Goal: Entertainment & Leisure: Consume media (video, audio)

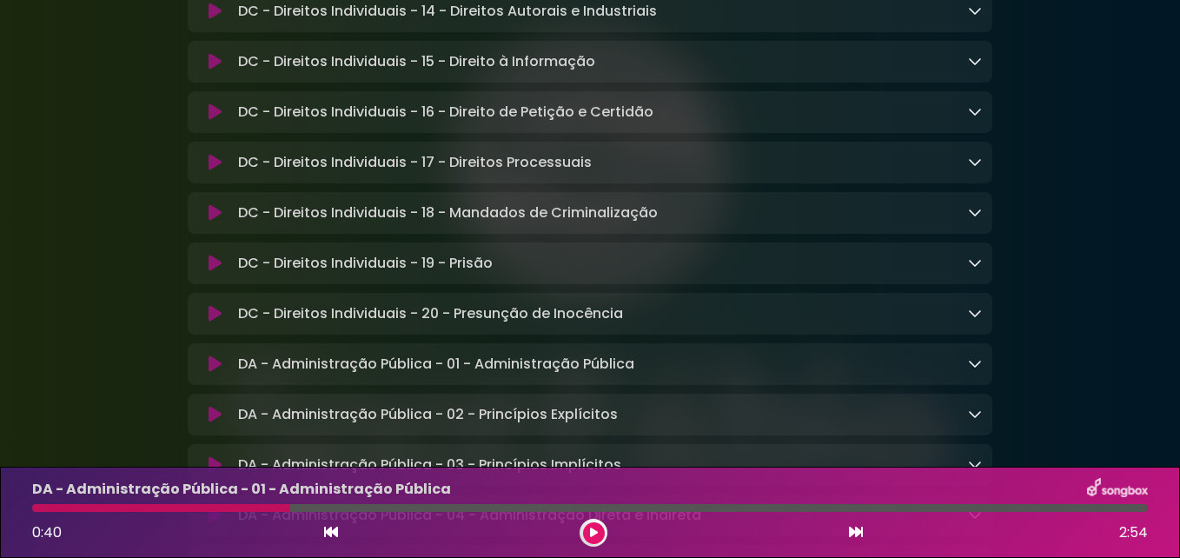
click at [594, 531] on icon at bounding box center [594, 533] width 8 height 10
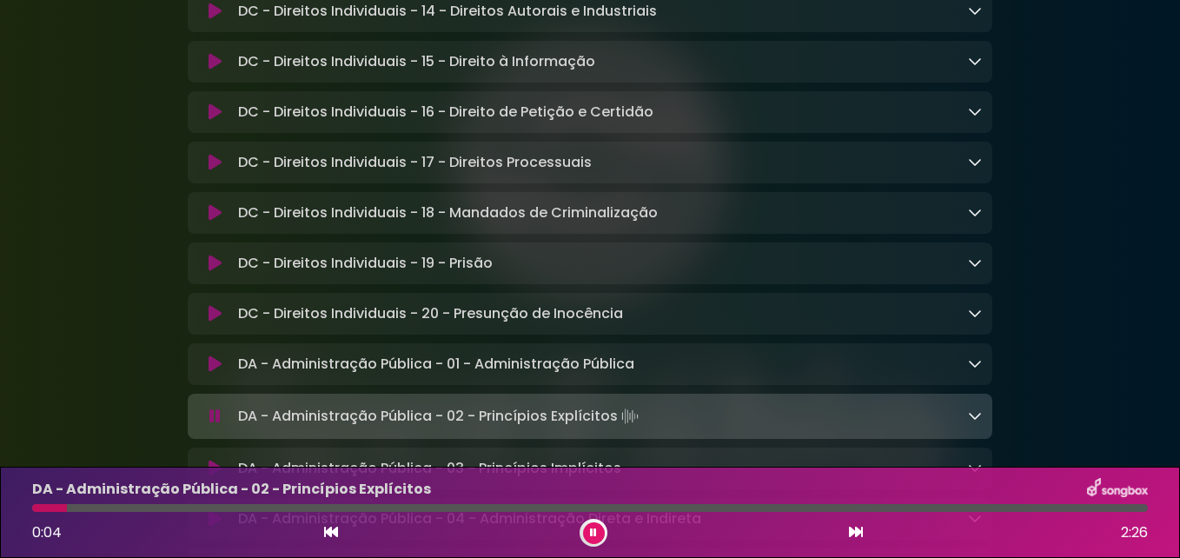
click at [586, 529] on button at bounding box center [594, 533] width 22 height 22
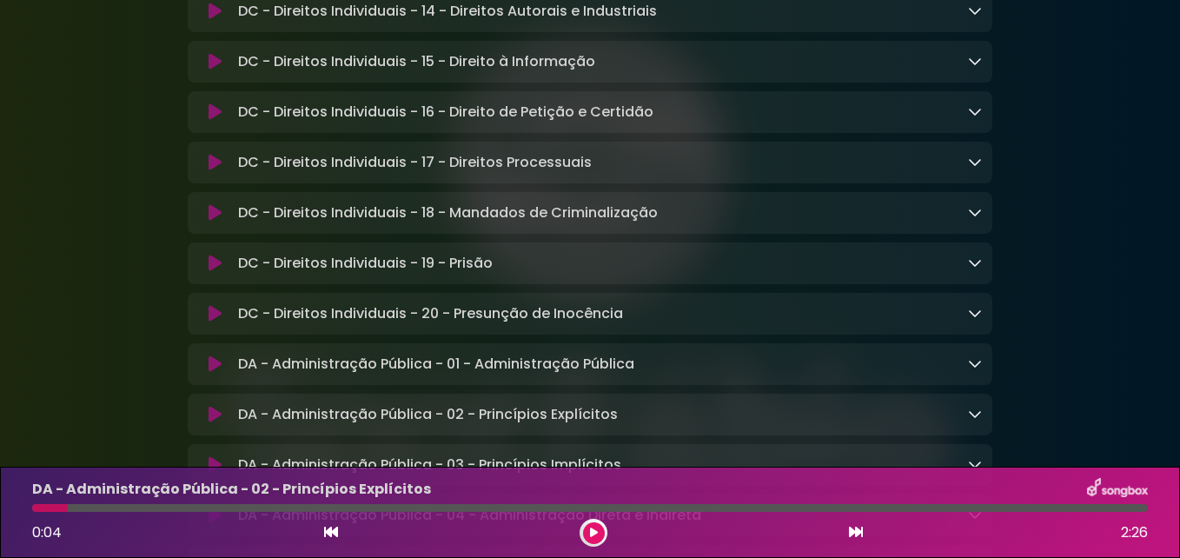
click at [590, 535] on icon at bounding box center [594, 533] width 8 height 10
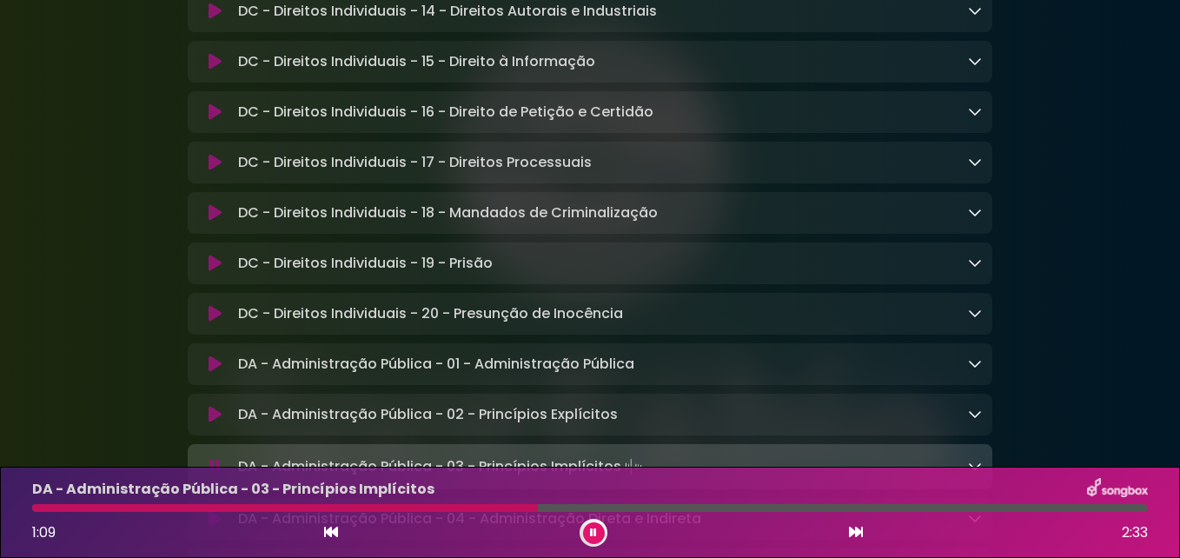
click at [591, 528] on icon at bounding box center [593, 533] width 7 height 10
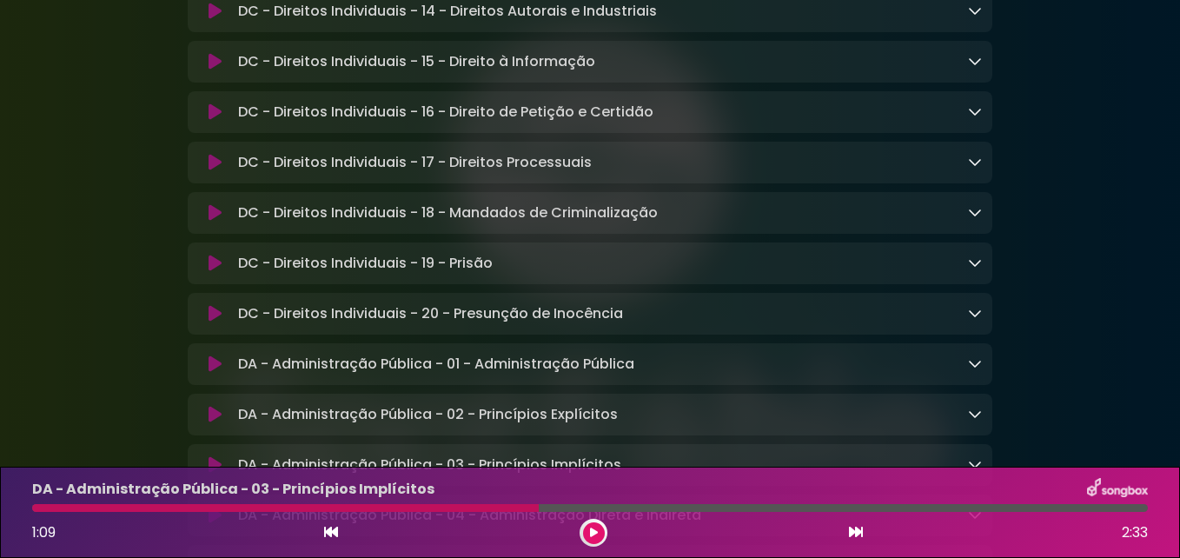
click at [597, 526] on button at bounding box center [594, 533] width 22 height 22
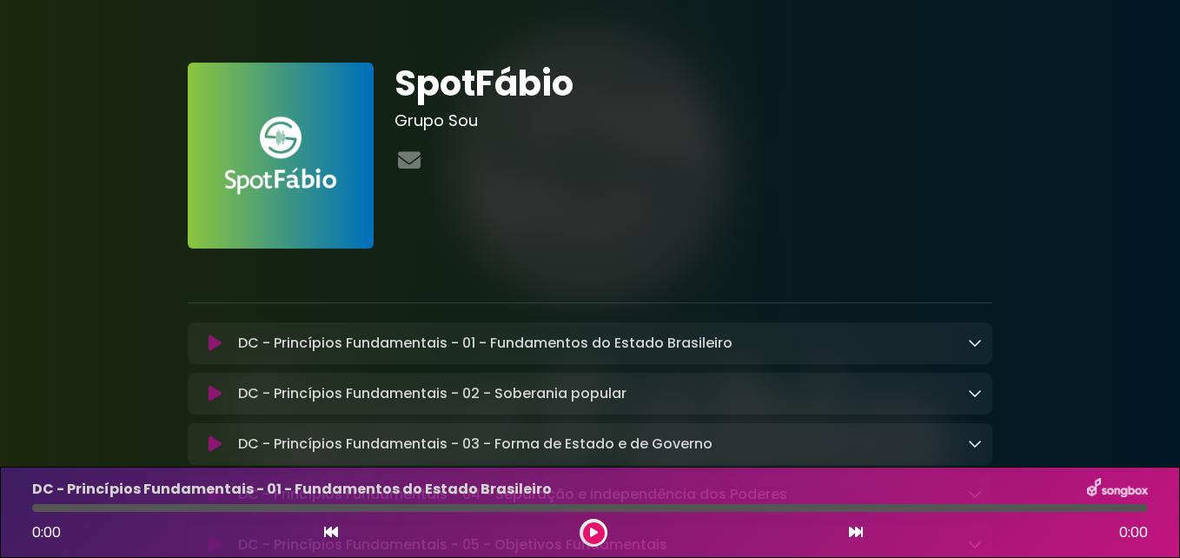
click at [594, 528] on icon at bounding box center [594, 533] width 8 height 10
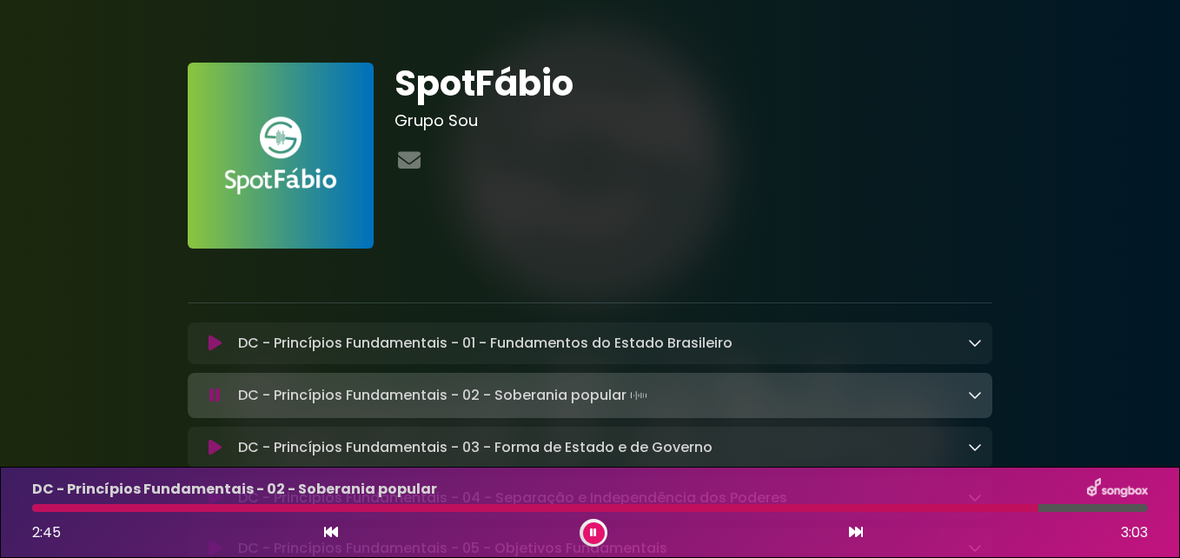
click at [595, 529] on icon at bounding box center [593, 533] width 7 height 10
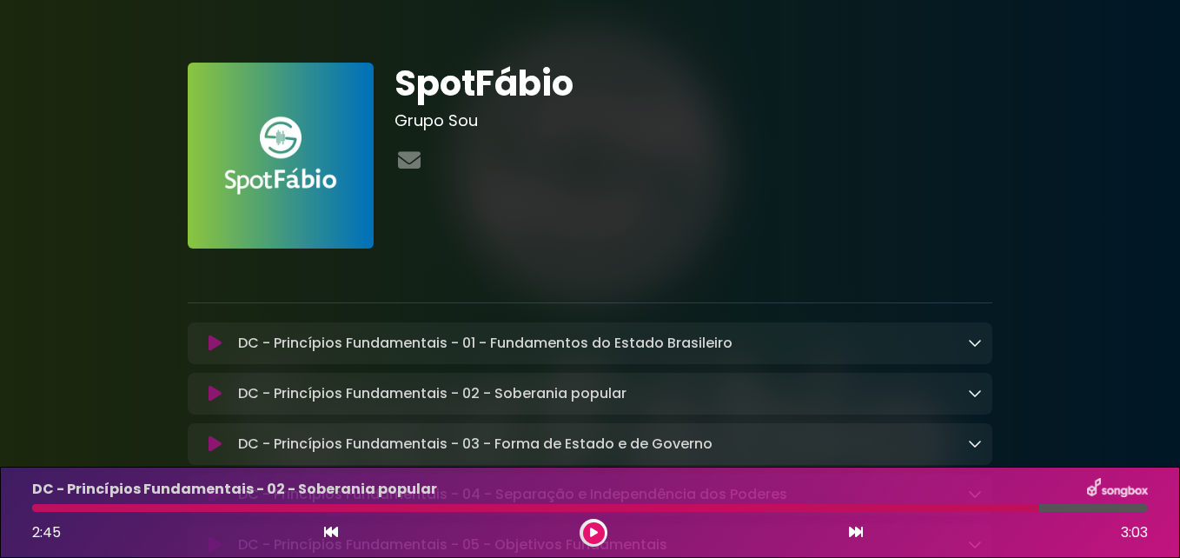
click at [597, 532] on icon at bounding box center [594, 533] width 8 height 10
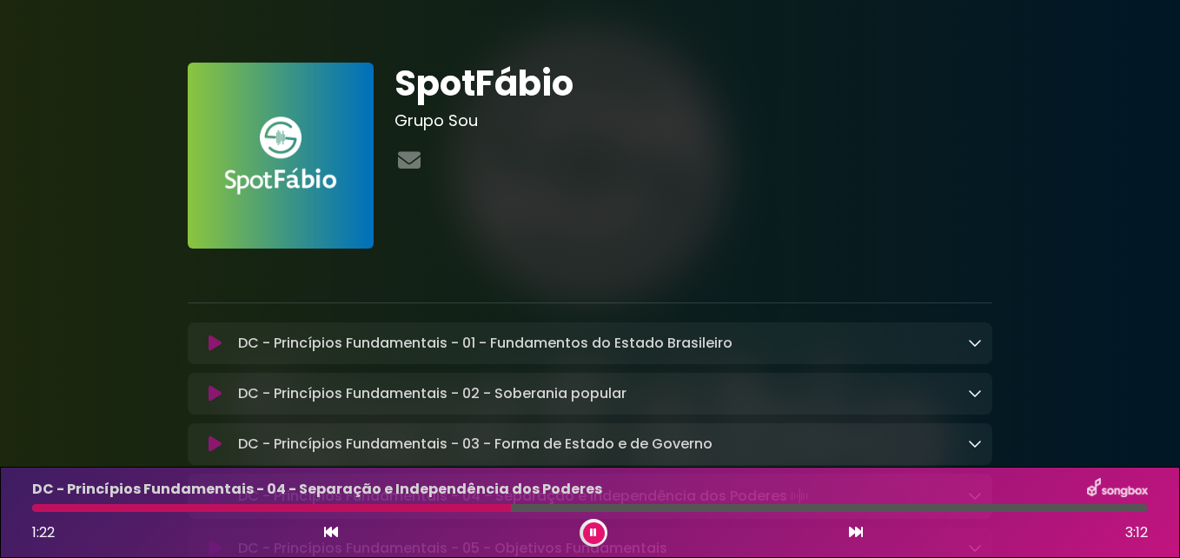
click at [593, 535] on icon at bounding box center [593, 533] width 7 height 10
click at [593, 528] on icon at bounding box center [594, 533] width 8 height 10
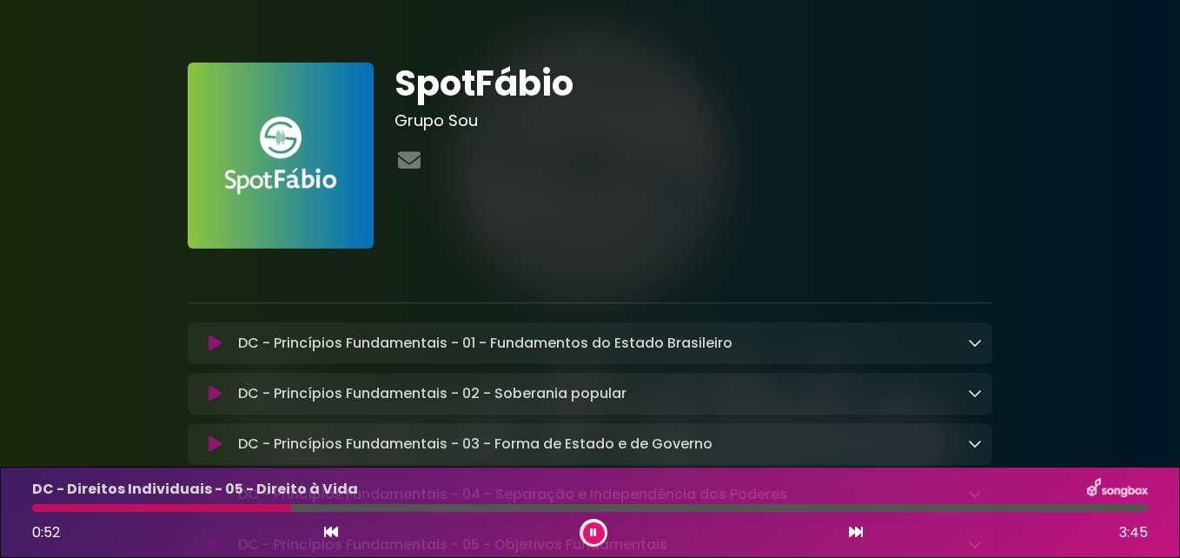
click at [588, 528] on button at bounding box center [594, 533] width 22 height 22
click at [591, 531] on icon at bounding box center [594, 533] width 8 height 10
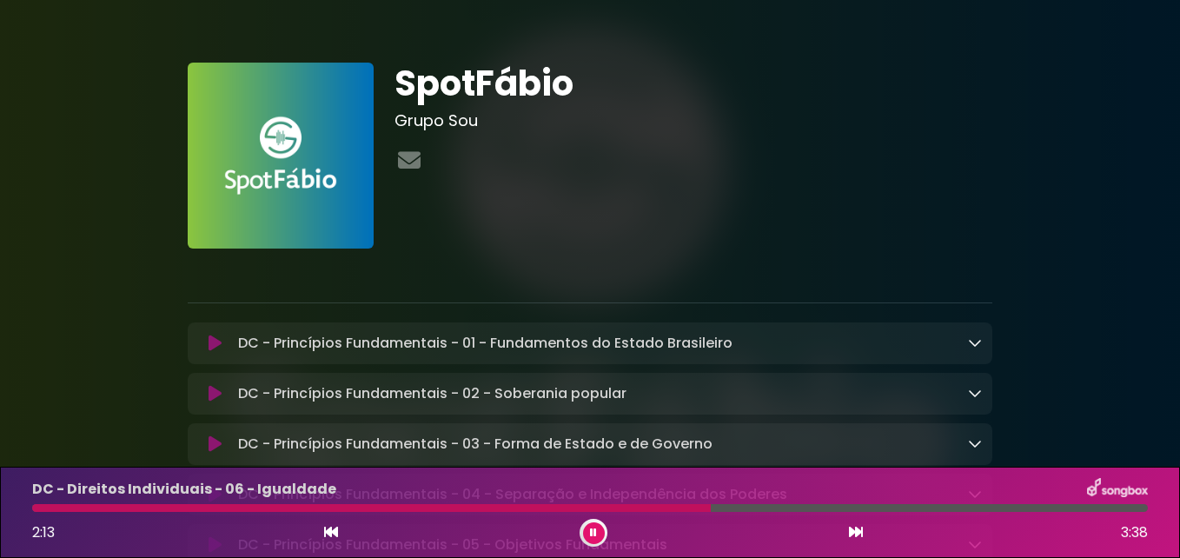
click at [589, 535] on button at bounding box center [594, 533] width 22 height 22
click at [595, 533] on icon at bounding box center [594, 533] width 8 height 10
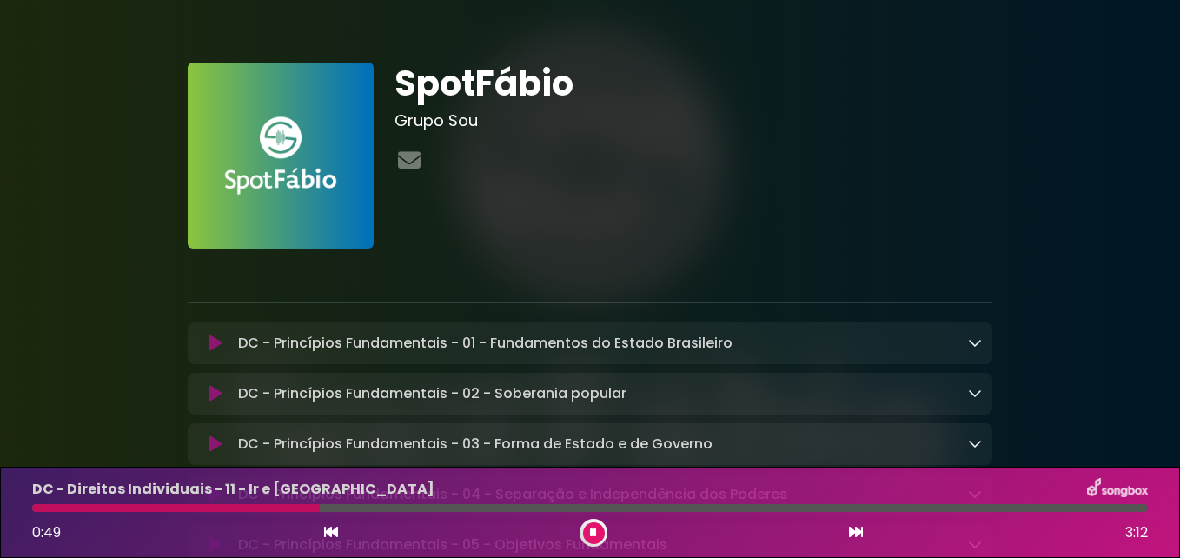
click at [600, 525] on button at bounding box center [594, 533] width 22 height 22
